Goal: Task Accomplishment & Management: Use online tool/utility

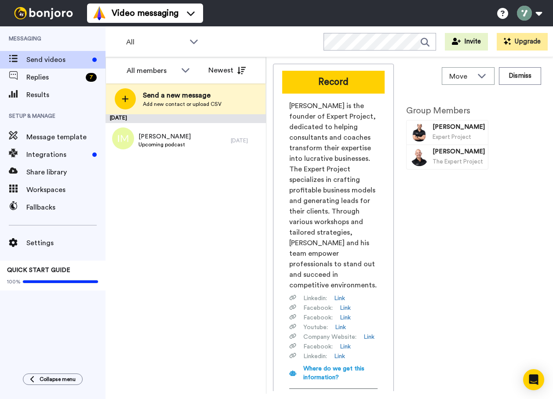
click at [43, 79] on span "Replies" at bounding box center [54, 77] width 56 height 11
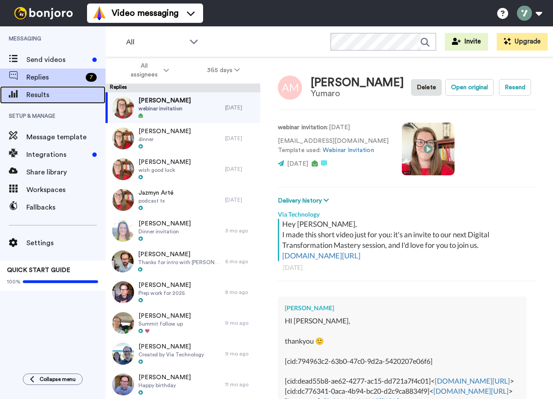
click at [51, 91] on span "Results" at bounding box center [65, 95] width 79 height 11
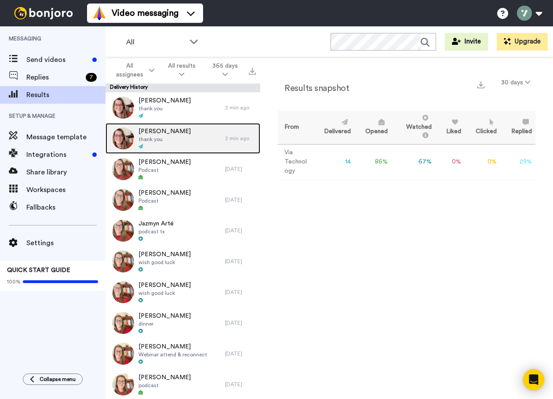
click at [194, 138] on div "Rana thank you" at bounding box center [164, 138] width 119 height 31
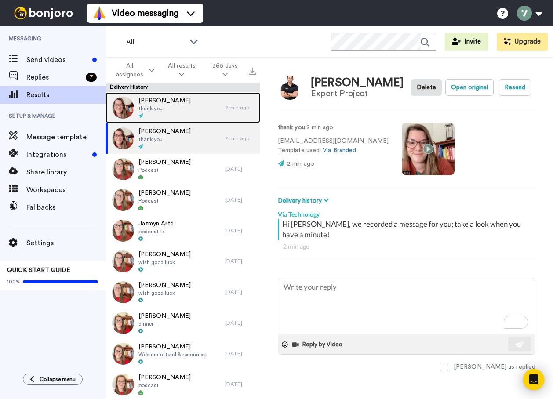
click at [186, 110] on div "Vaughan thank you" at bounding box center [164, 107] width 119 height 31
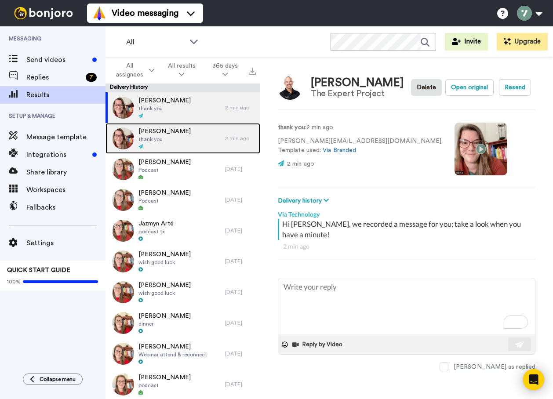
click at [180, 142] on div "Rana thank you" at bounding box center [164, 138] width 119 height 31
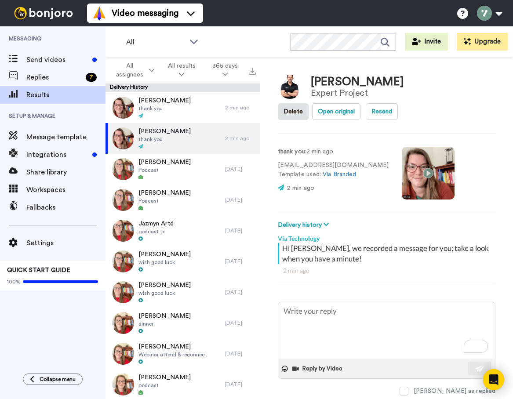
type textarea "x"
